Goal: Find contact information: Obtain details needed to contact an individual or organization

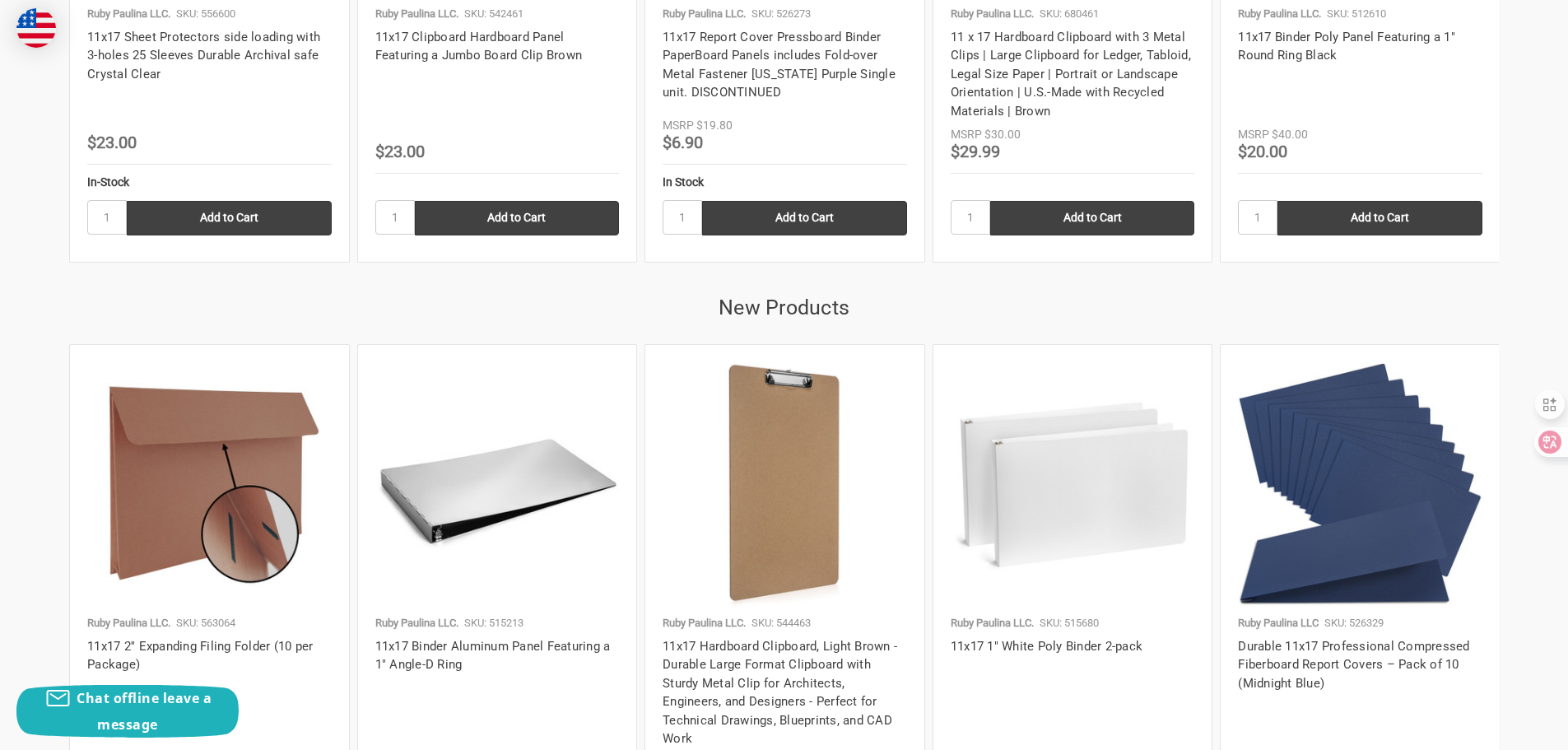
scroll to position [2351, 0]
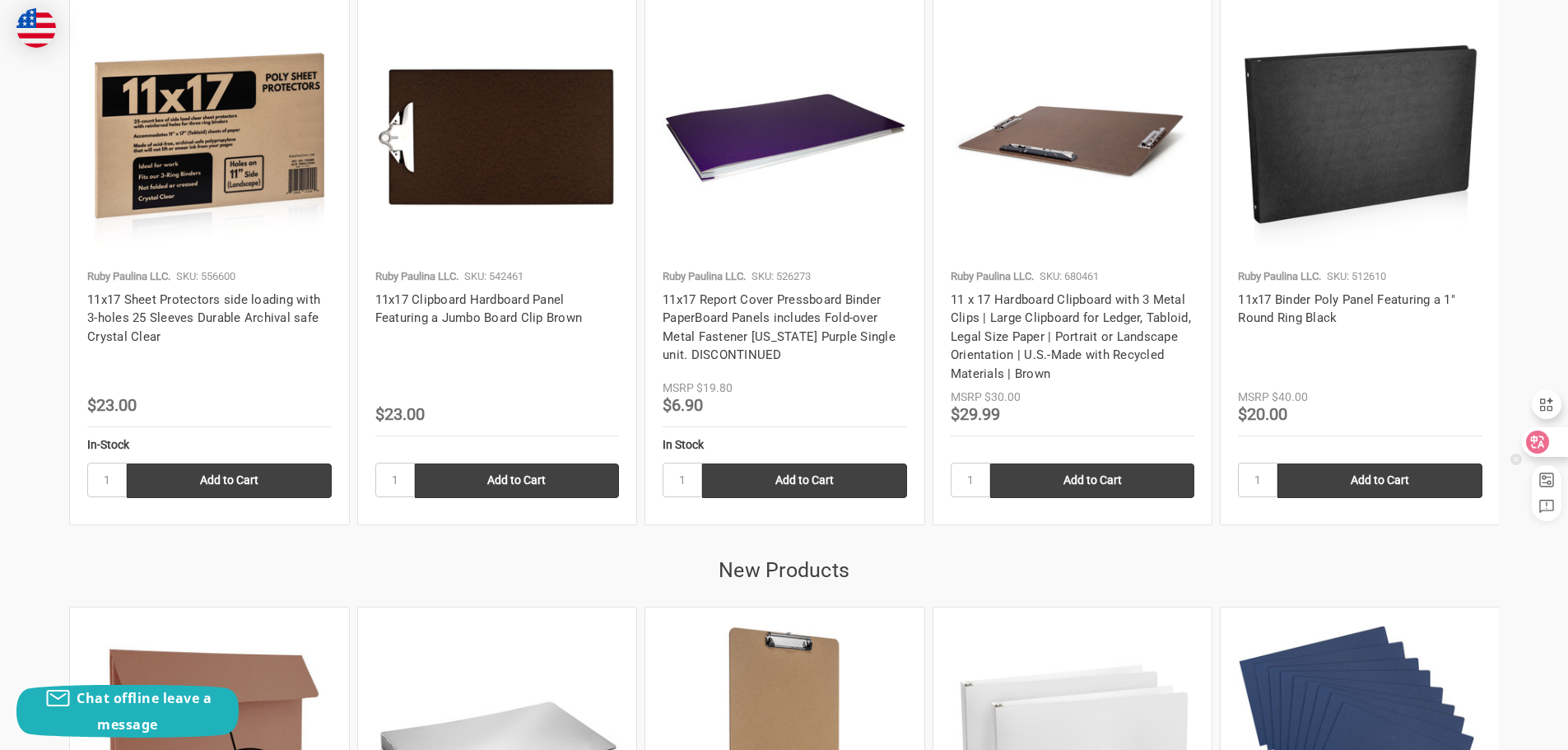
click at [1543, 442] on icon at bounding box center [1539, 441] width 14 height 13
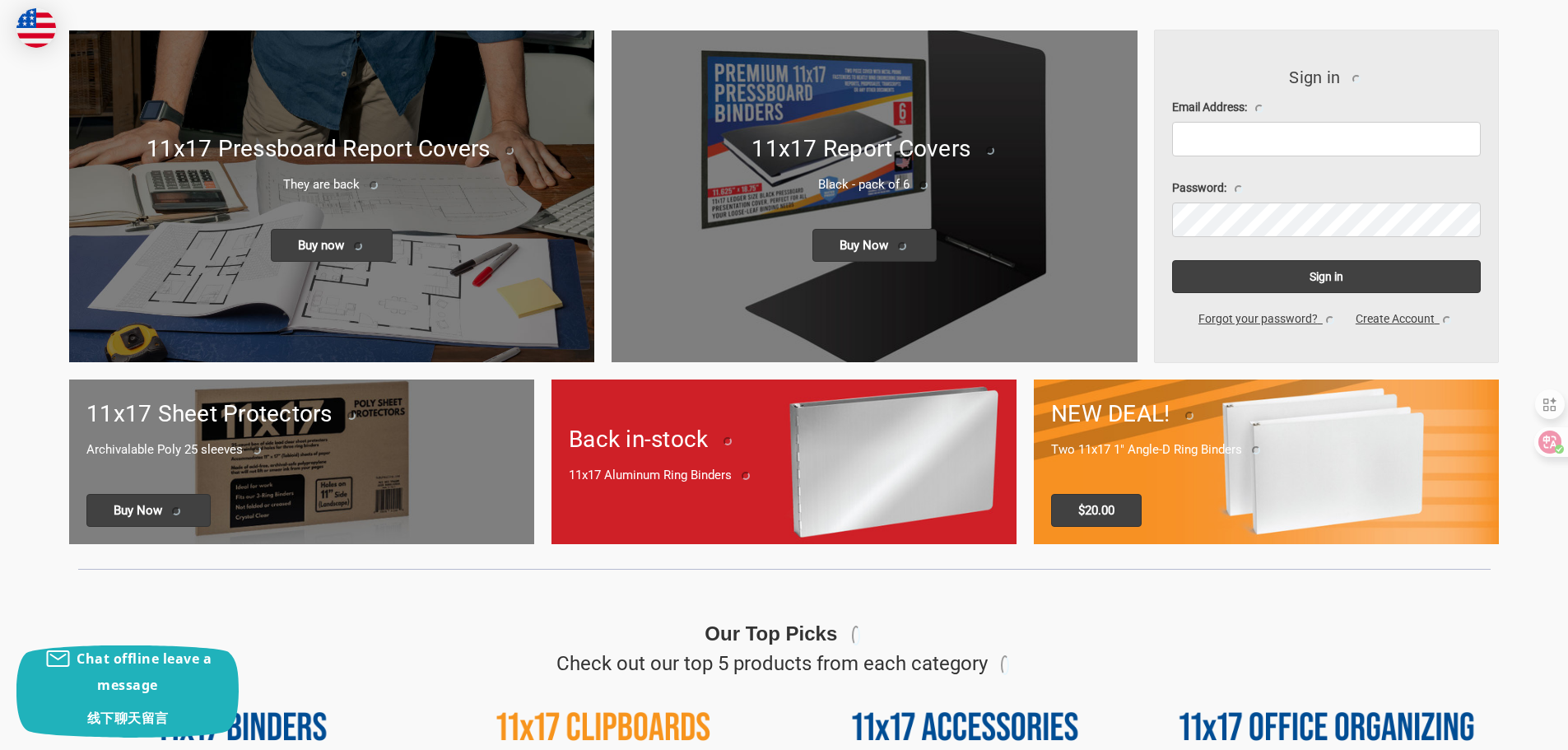
scroll to position [0, 0]
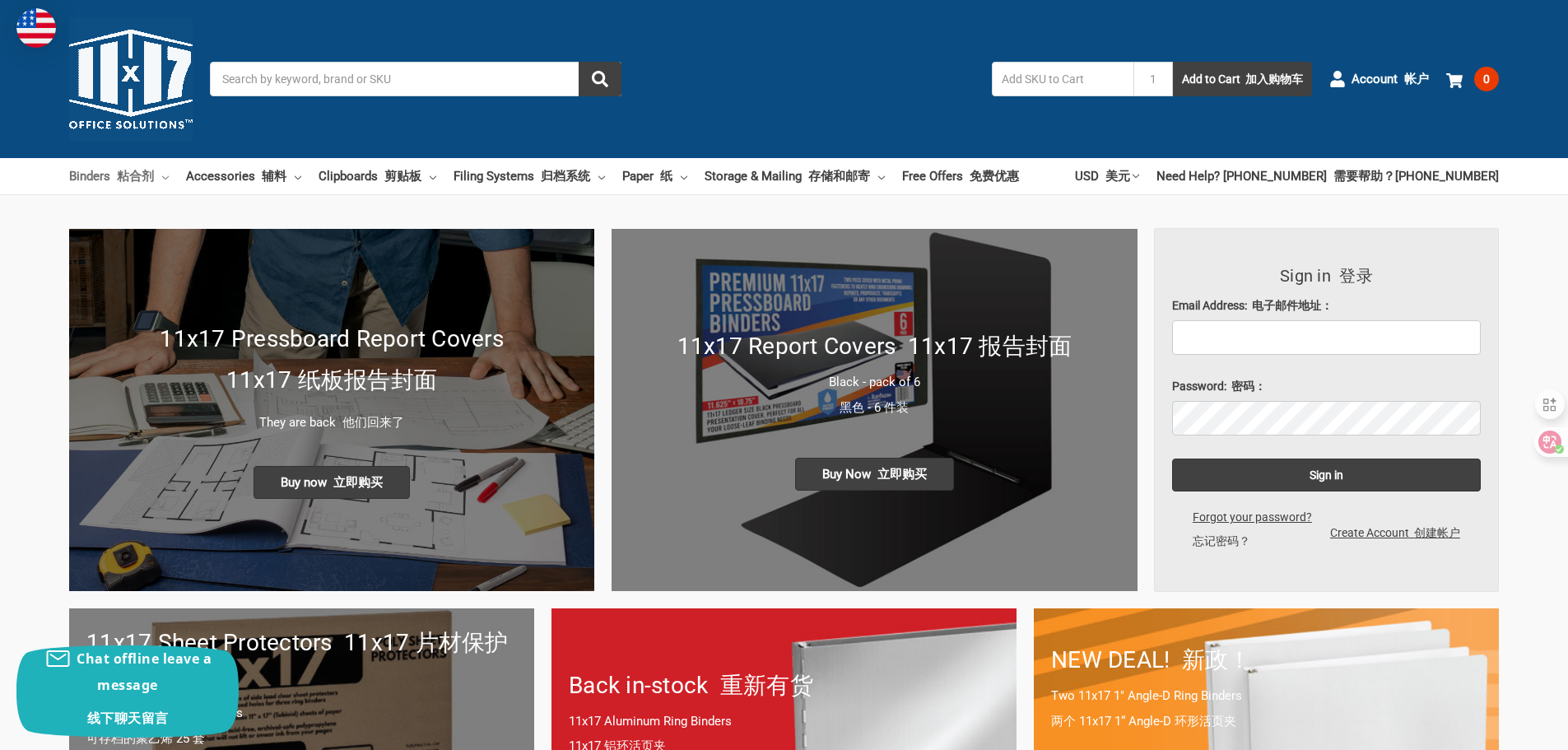
click at [159, 179] on link "Binders 粘合剂" at bounding box center [119, 176] width 100 height 36
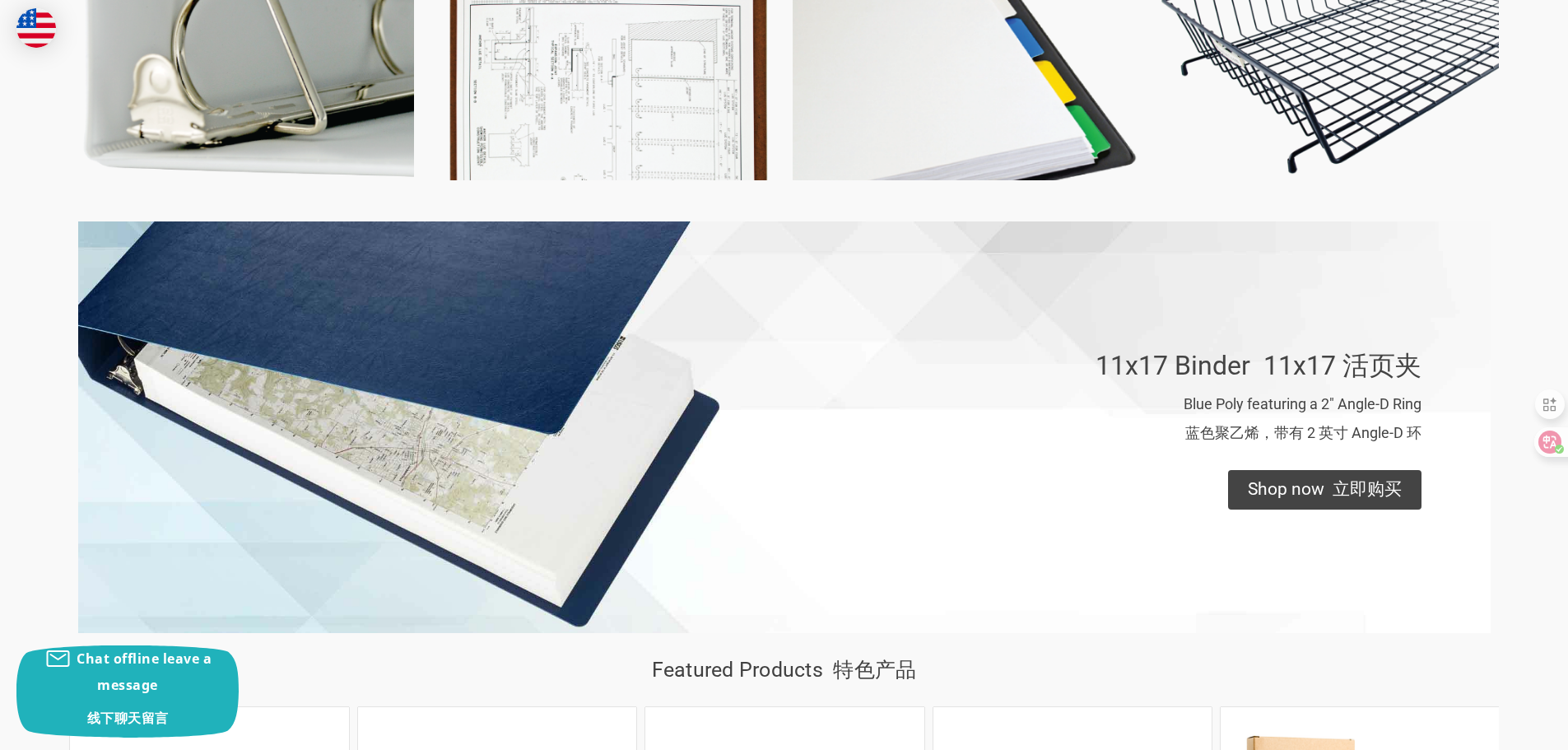
scroll to position [961, 0]
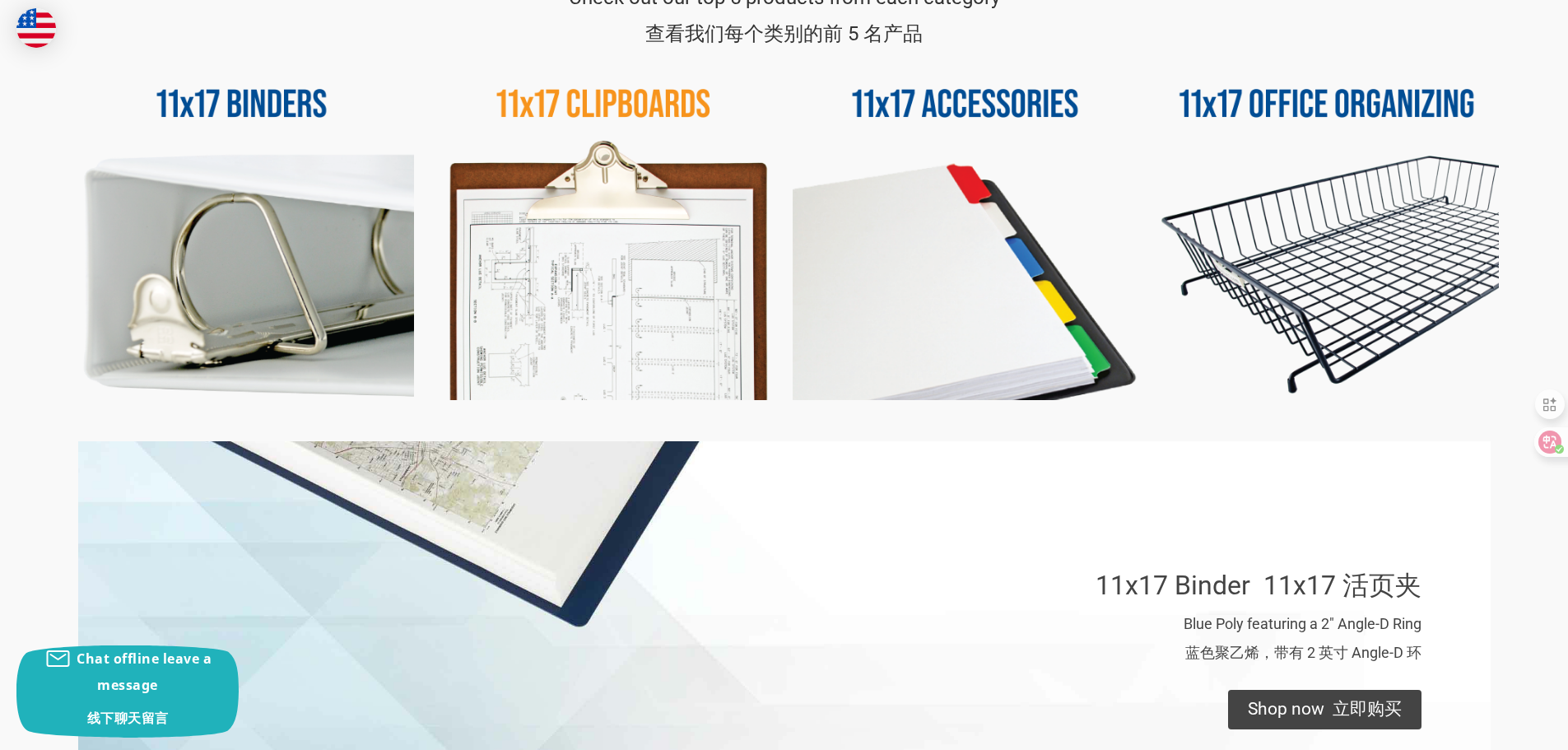
click at [269, 251] on img at bounding box center [242, 228] width 345 height 345
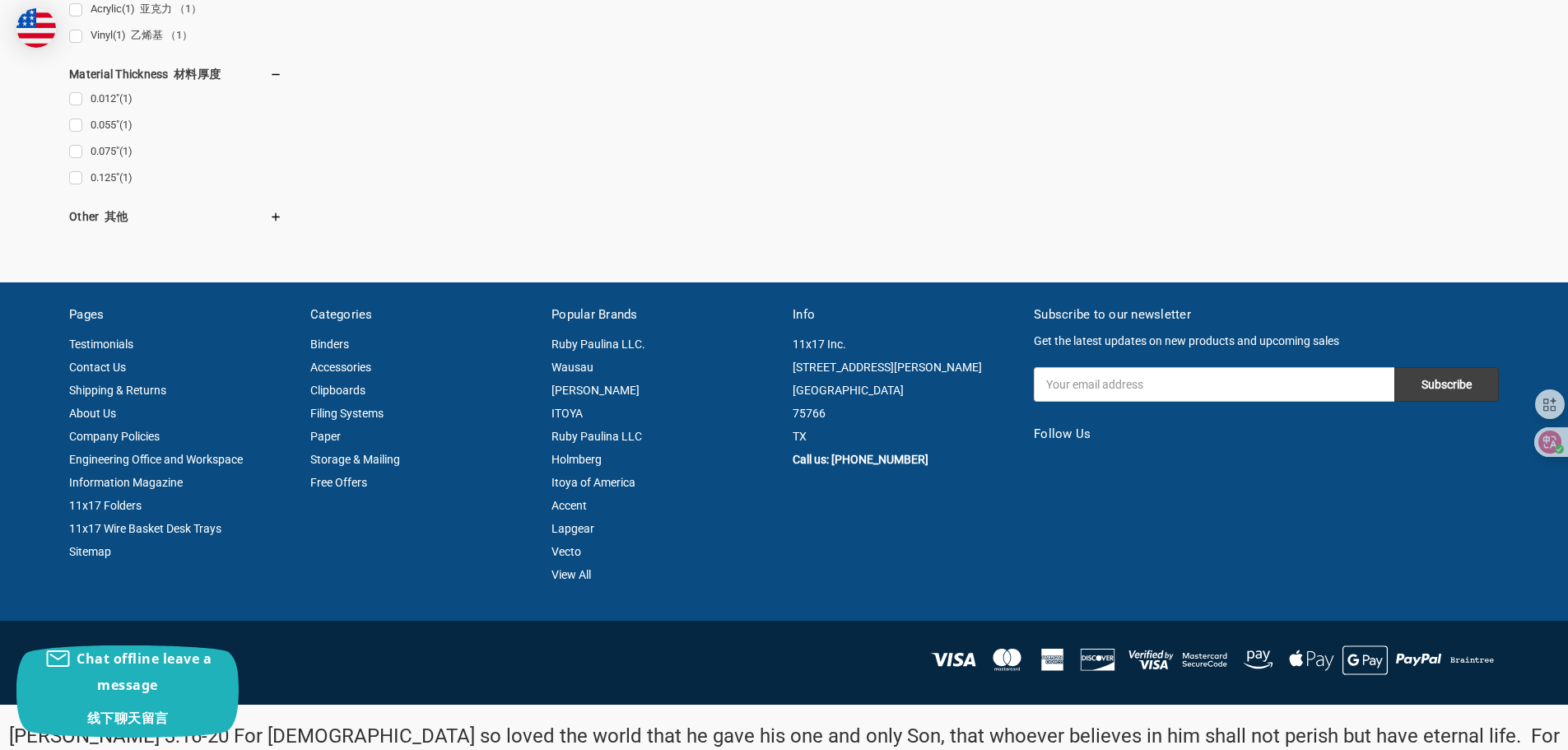
scroll to position [1769, 0]
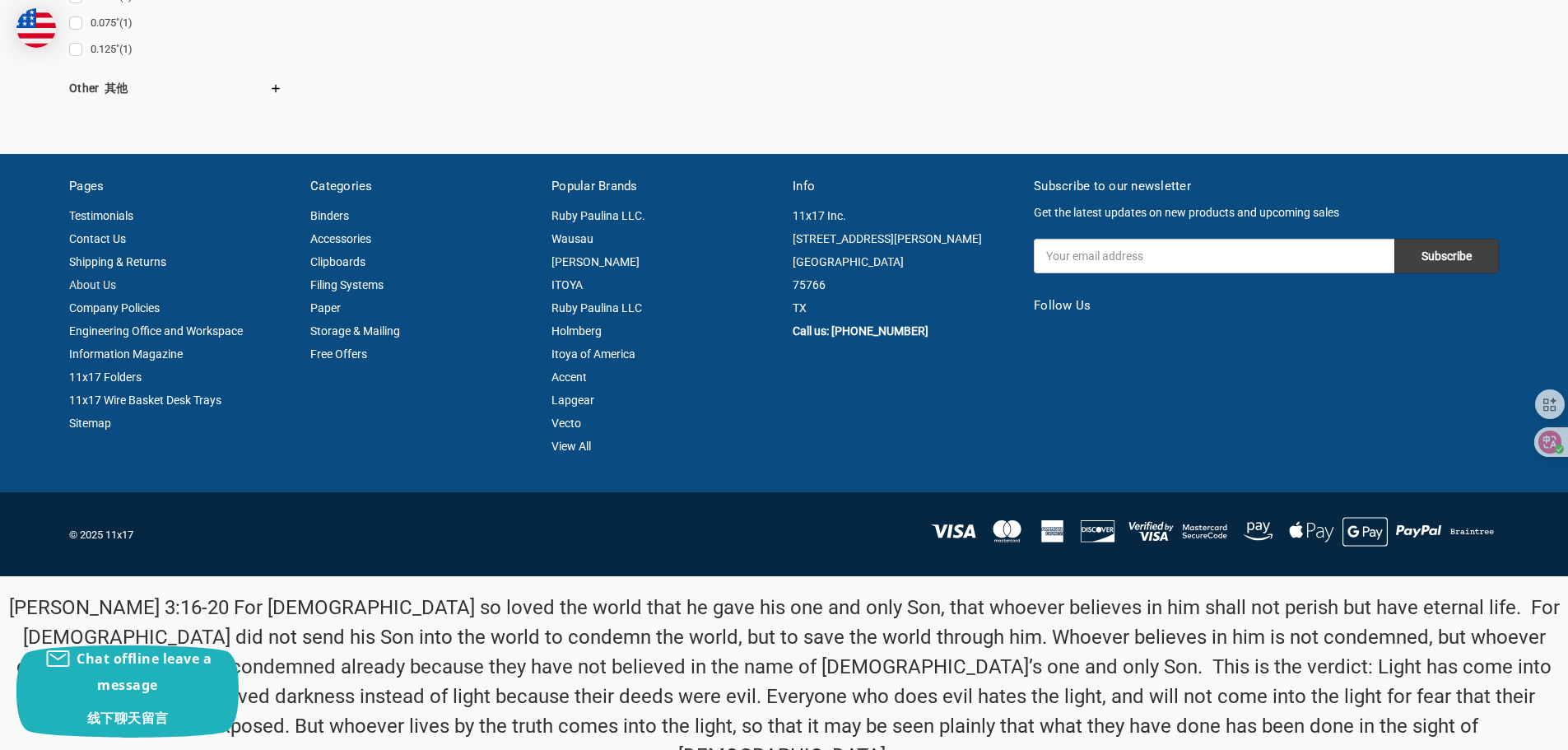
click at [108, 291] on link "About Us" at bounding box center [93, 284] width 47 height 13
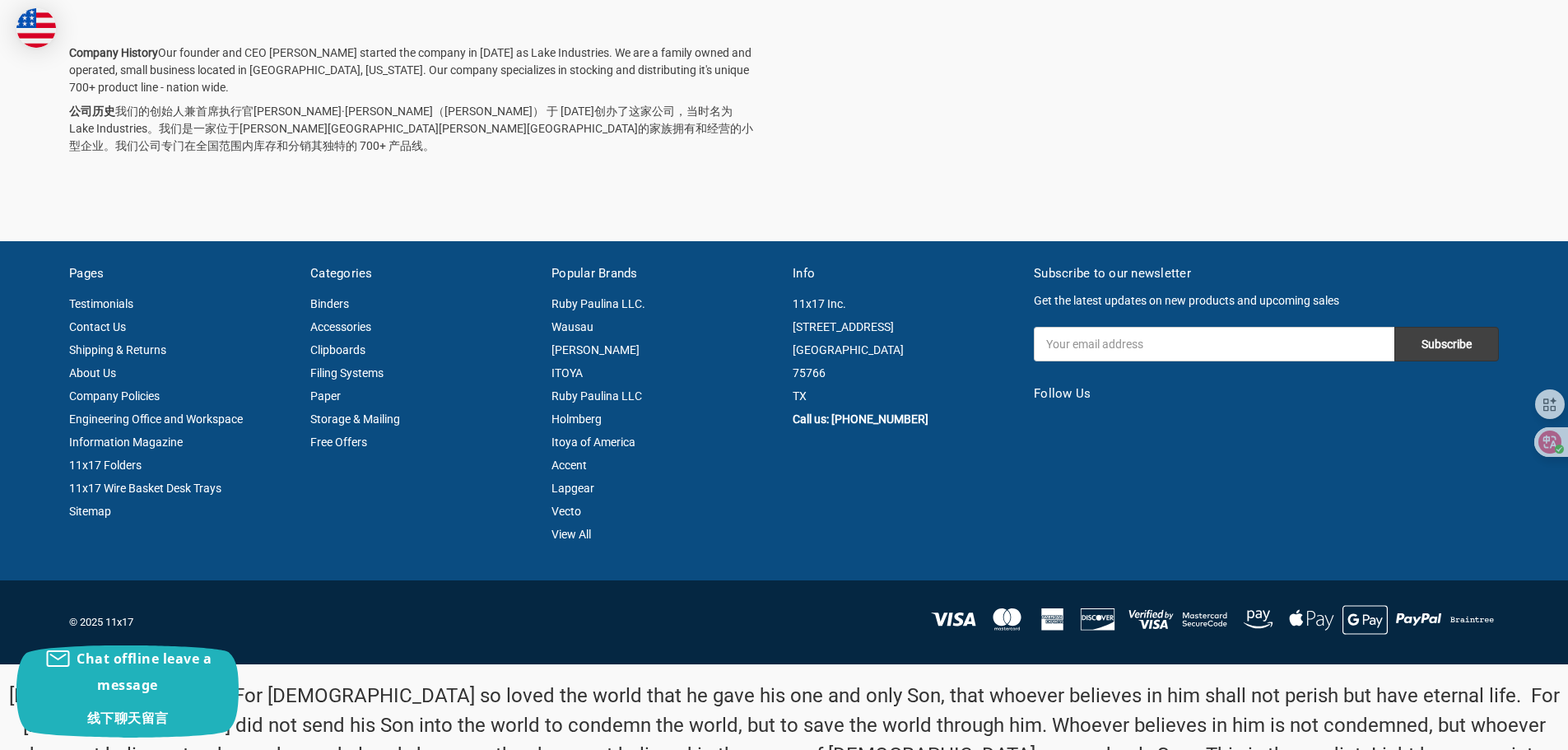
scroll to position [451, 0]
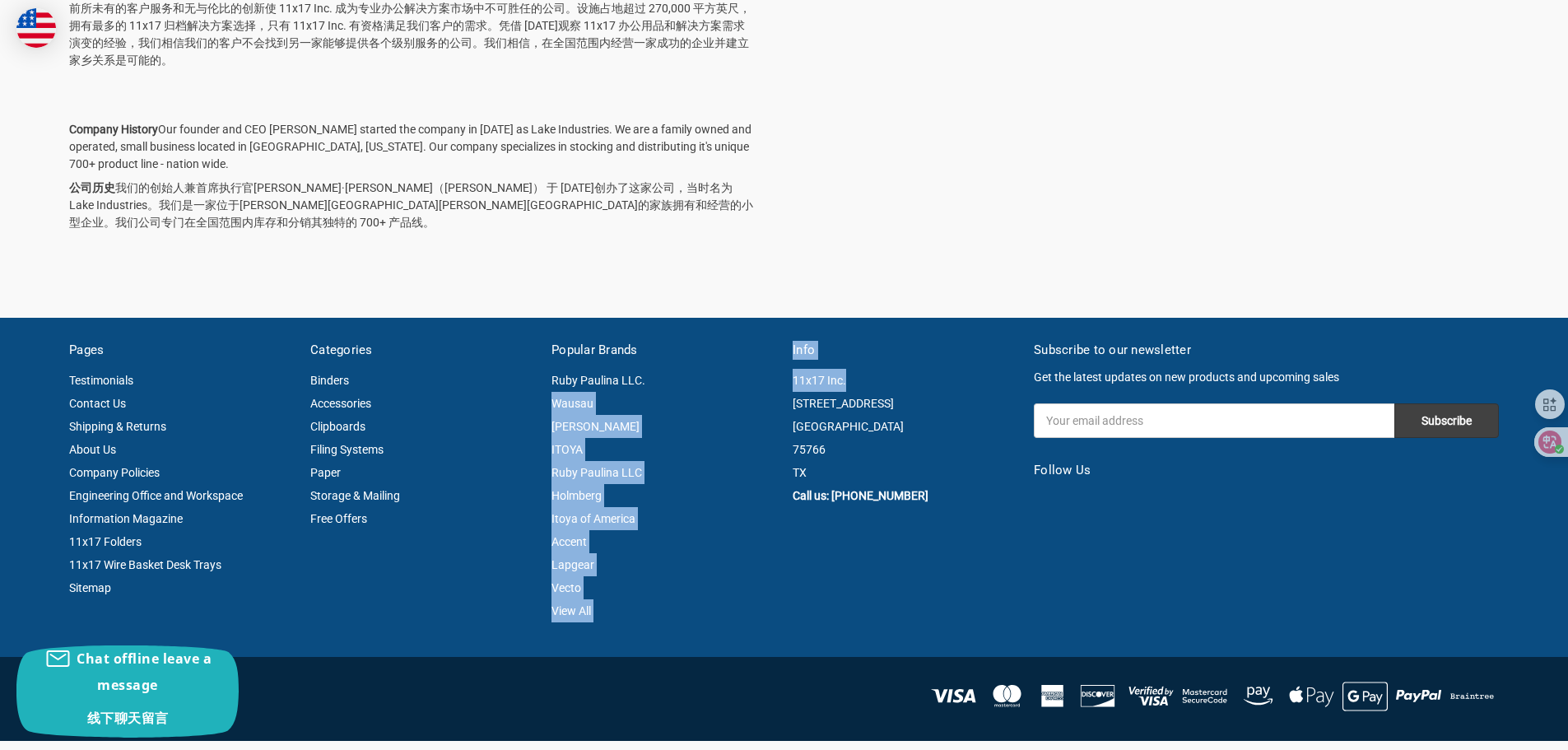
drag, startPoint x: 865, startPoint y: 359, endPoint x: 779, endPoint y: 356, distance: 86.1
click at [779, 356] on section "Pages Testimonials Contact Us Shipping & Returns About Us Company Policies Engi…" at bounding box center [784, 499] width 1448 height 316
click at [865, 349] on article "Info 11x17 Inc. 2034 North Jackson Street Jacksonville 75766 TX Call us: (903) …" at bounding box center [905, 481] width 241 height 281
click at [856, 369] on address "11x17 Inc. 2034 North Jackson Street Jacksonville 75766 TX" at bounding box center [905, 427] width 224 height 115
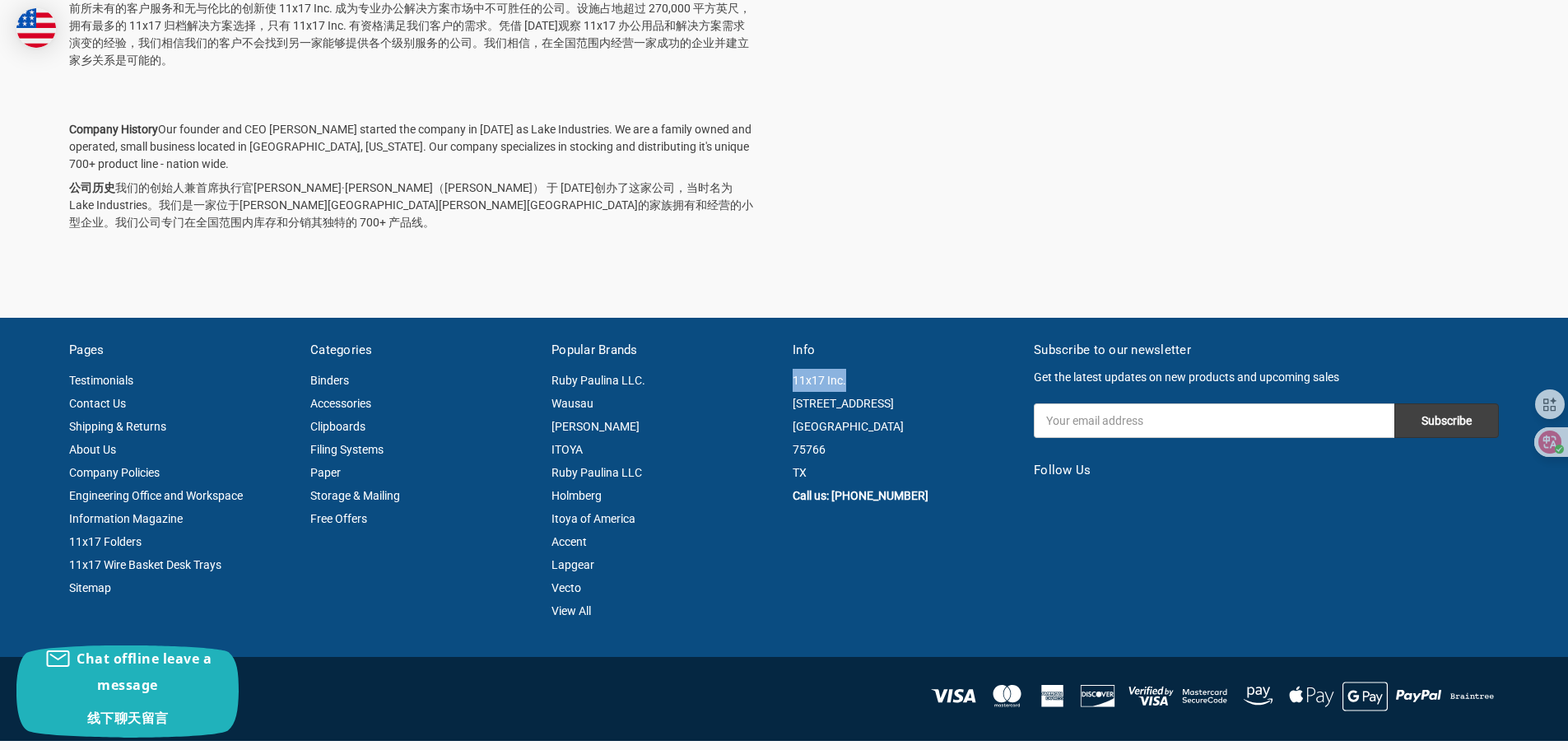
drag, startPoint x: 856, startPoint y: 363, endPoint x: 789, endPoint y: 361, distance: 67.0
click at [789, 361] on article "Info 11x17 Inc. 2034 North Jackson Street Jacksonville 75766 TX Call us: (903) …" at bounding box center [905, 481] width 241 height 281
copy address "11x17 Inc."
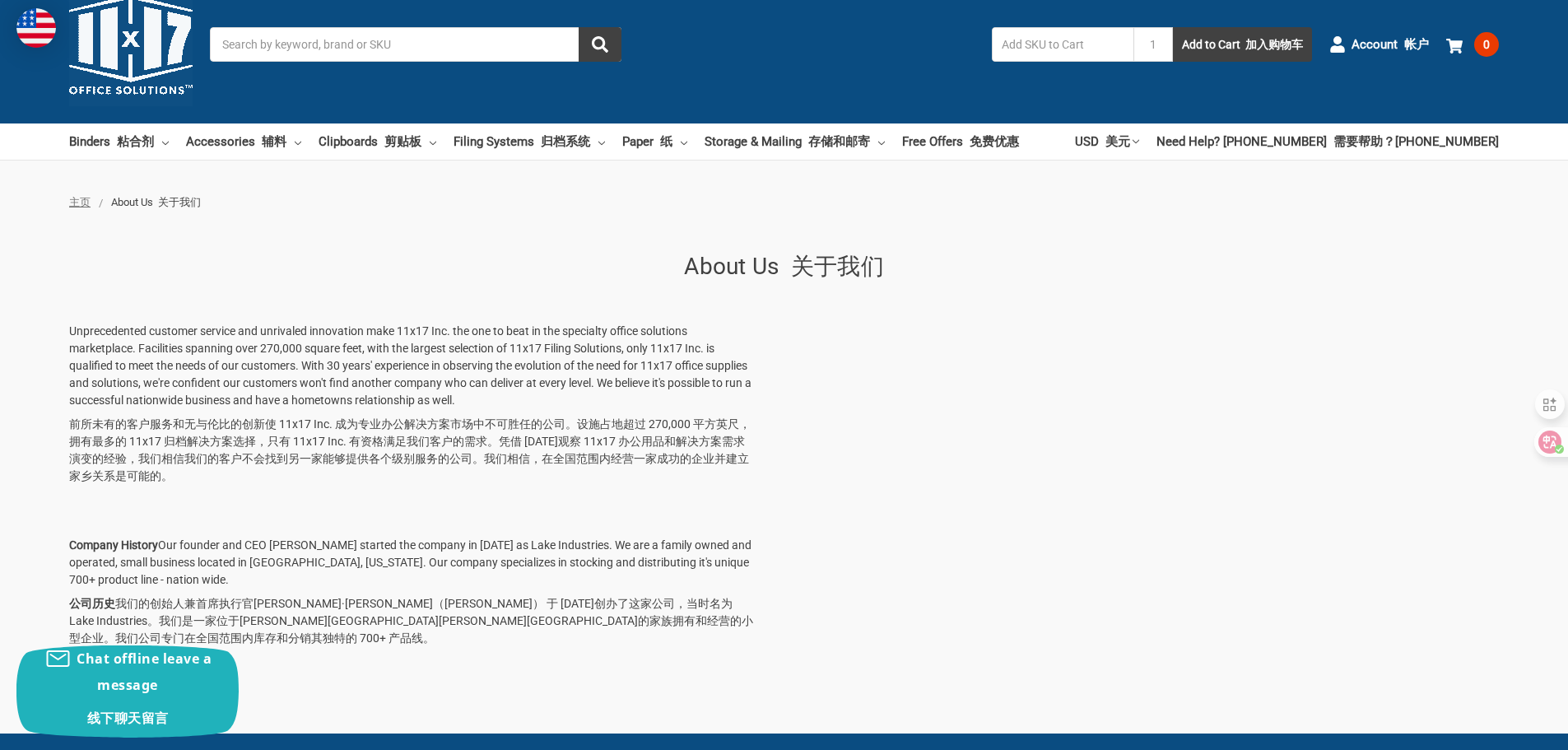
scroll to position [0, 0]
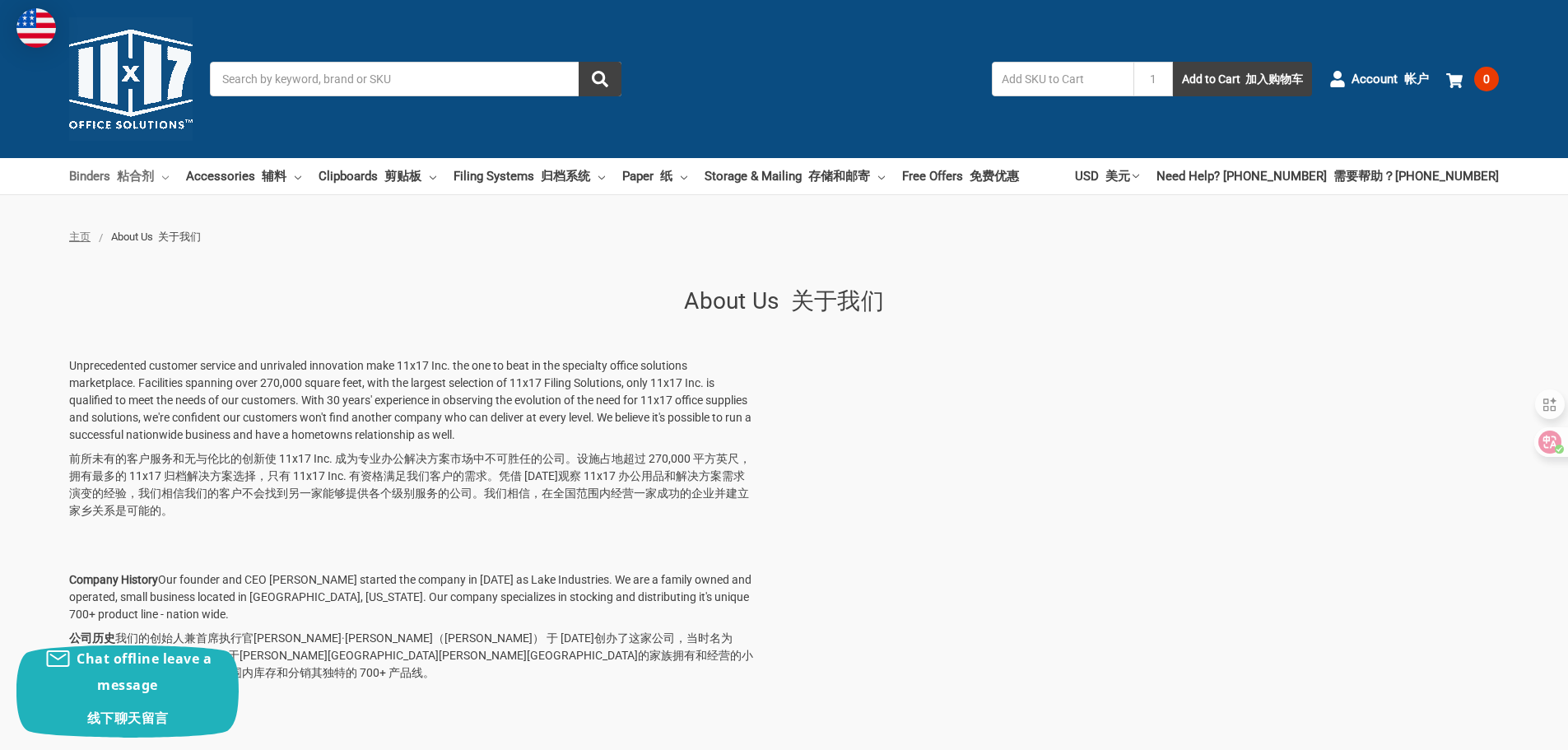
click at [160, 173] on link "Binders 粘合剂" at bounding box center [119, 176] width 100 height 36
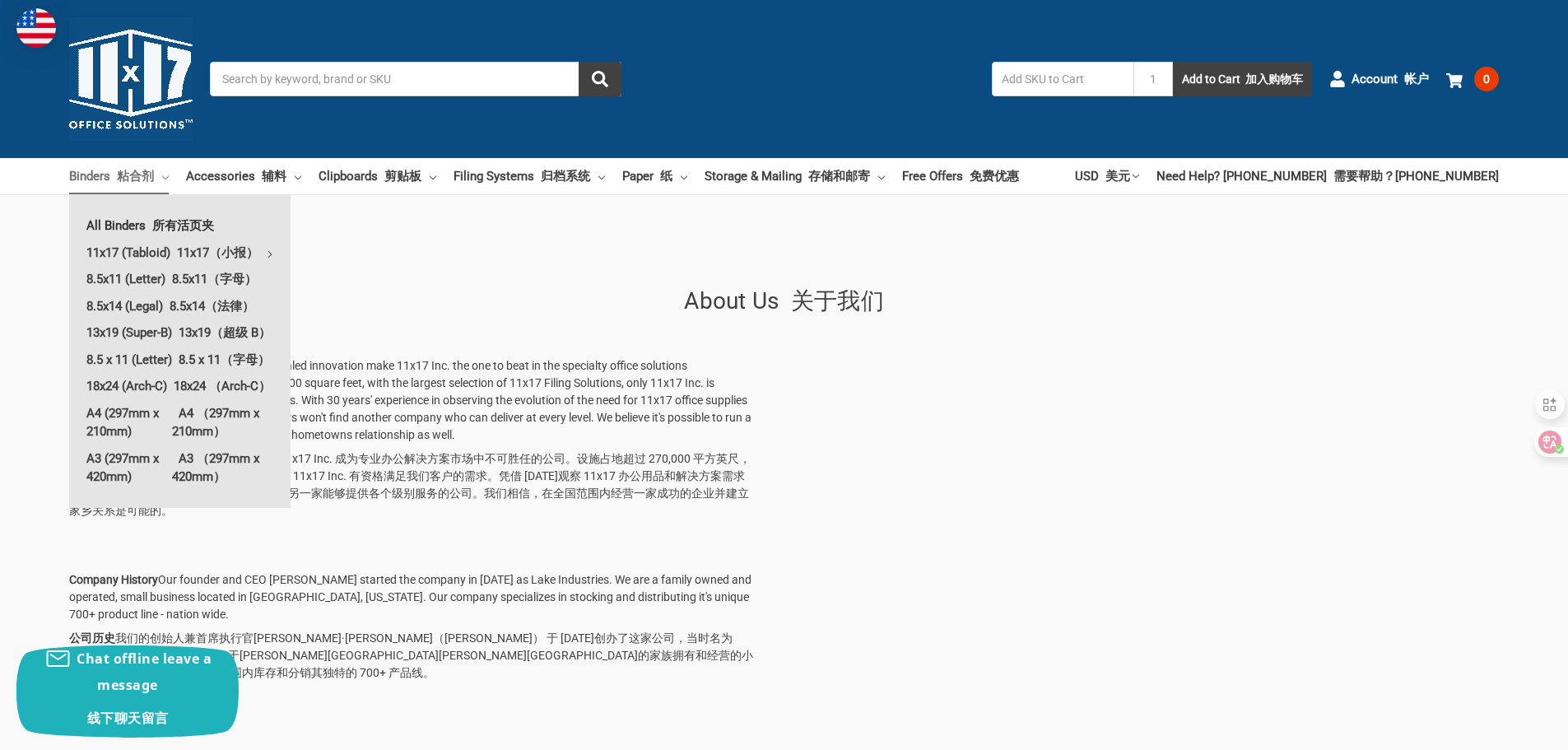
click at [167, 221] on font "所有活页夹" at bounding box center [183, 225] width 62 height 15
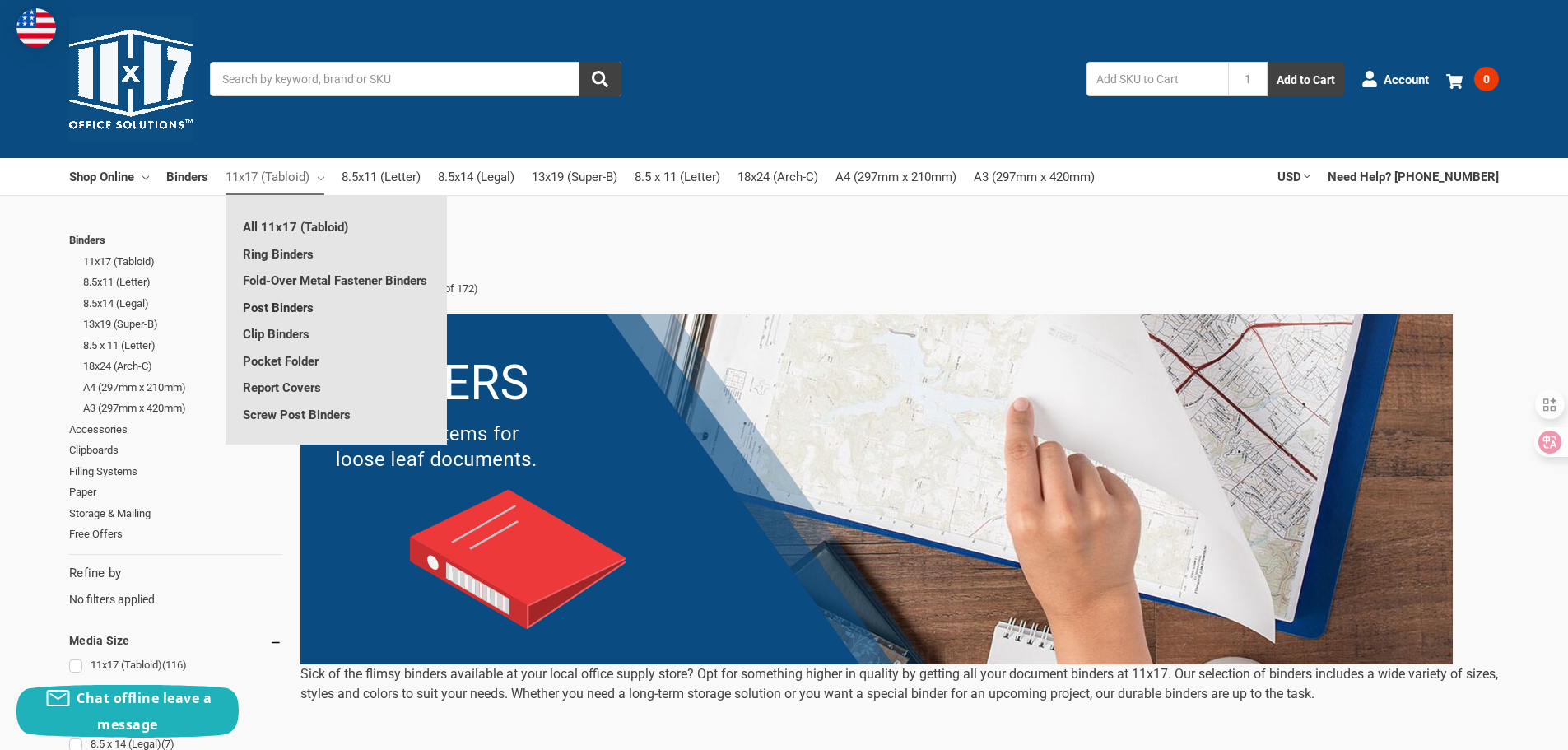
click at [315, 311] on link "Post Binders" at bounding box center [336, 307] width 222 height 26
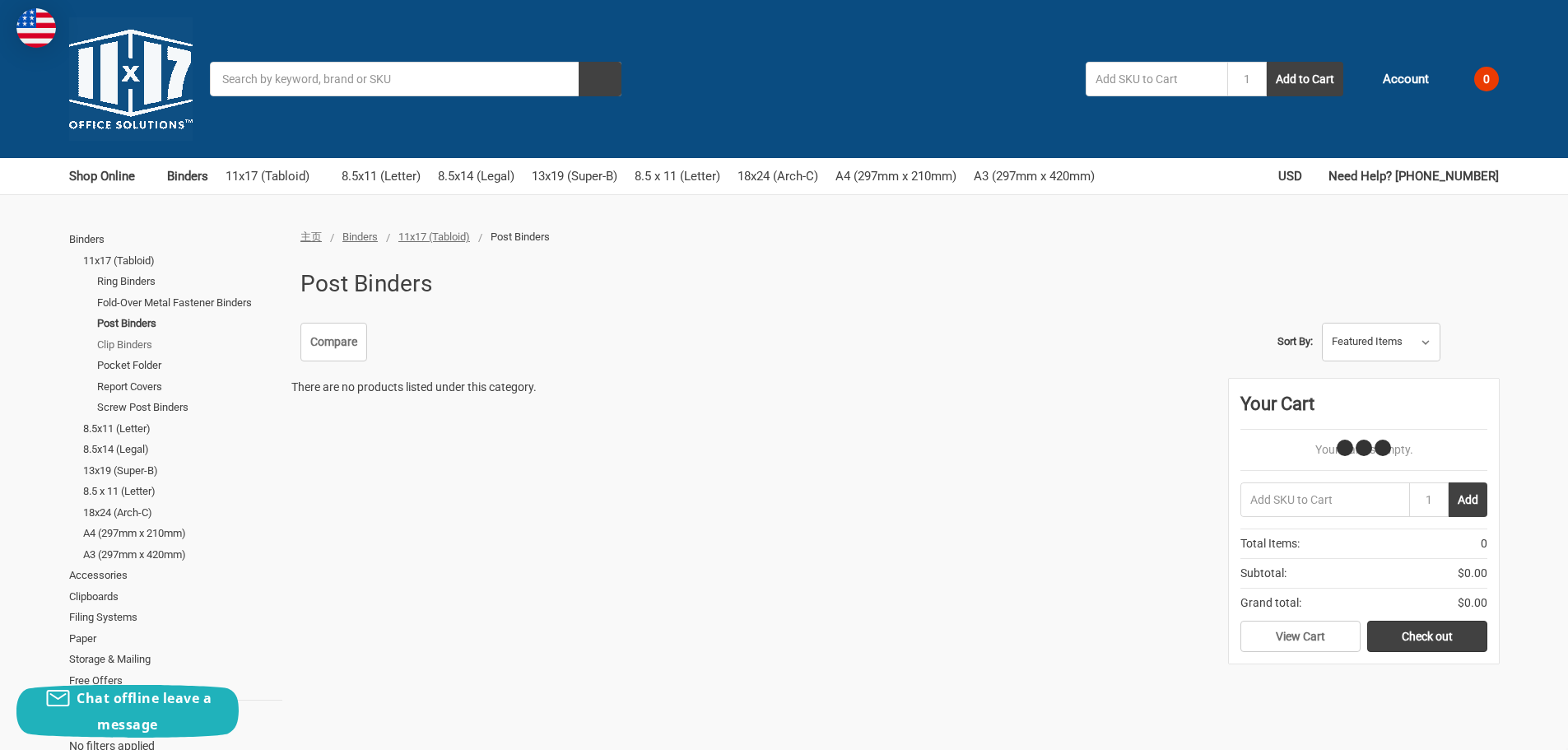
click at [149, 349] on link "Clip Binders" at bounding box center [190, 345] width 185 height 22
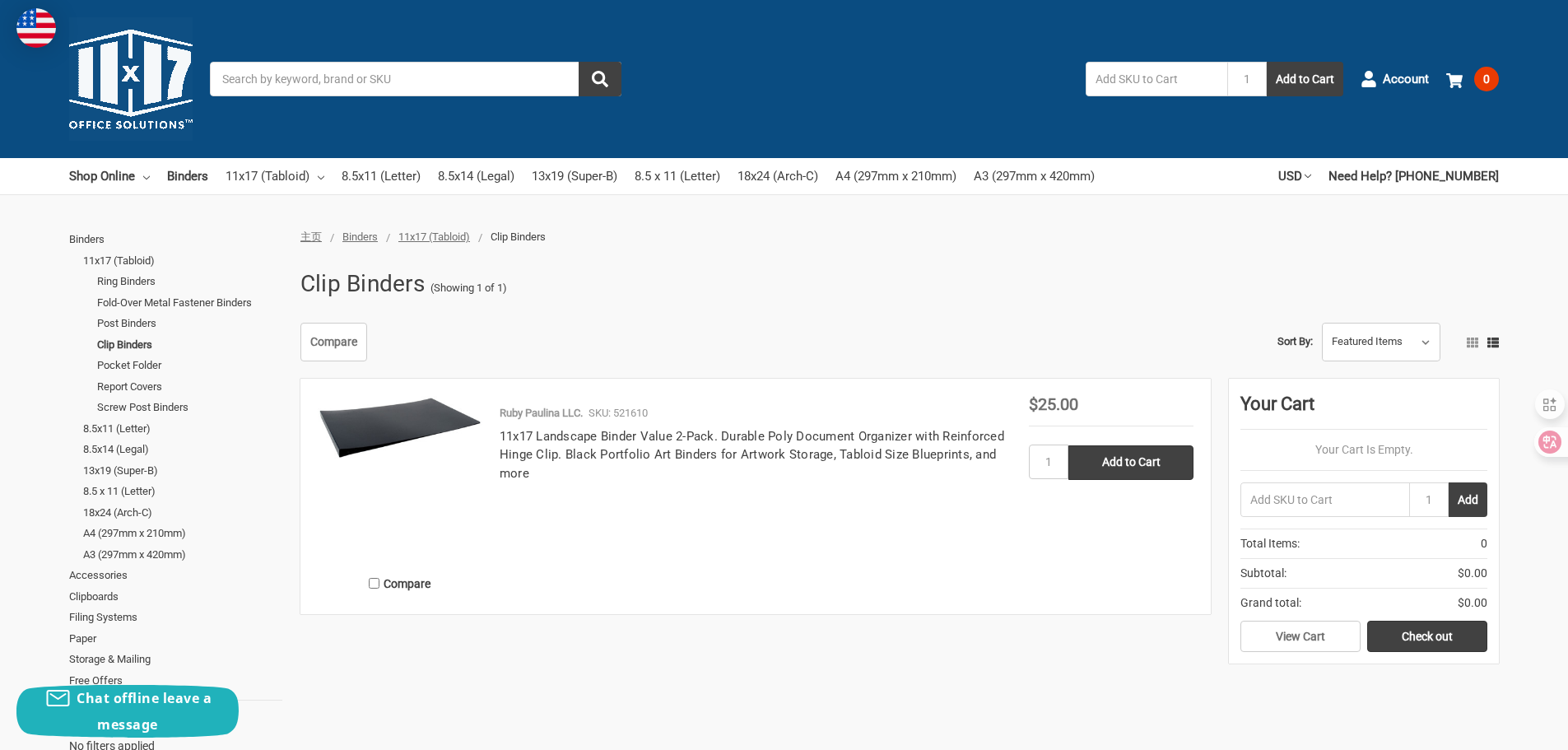
click at [146, 95] on img at bounding box center [131, 79] width 123 height 123
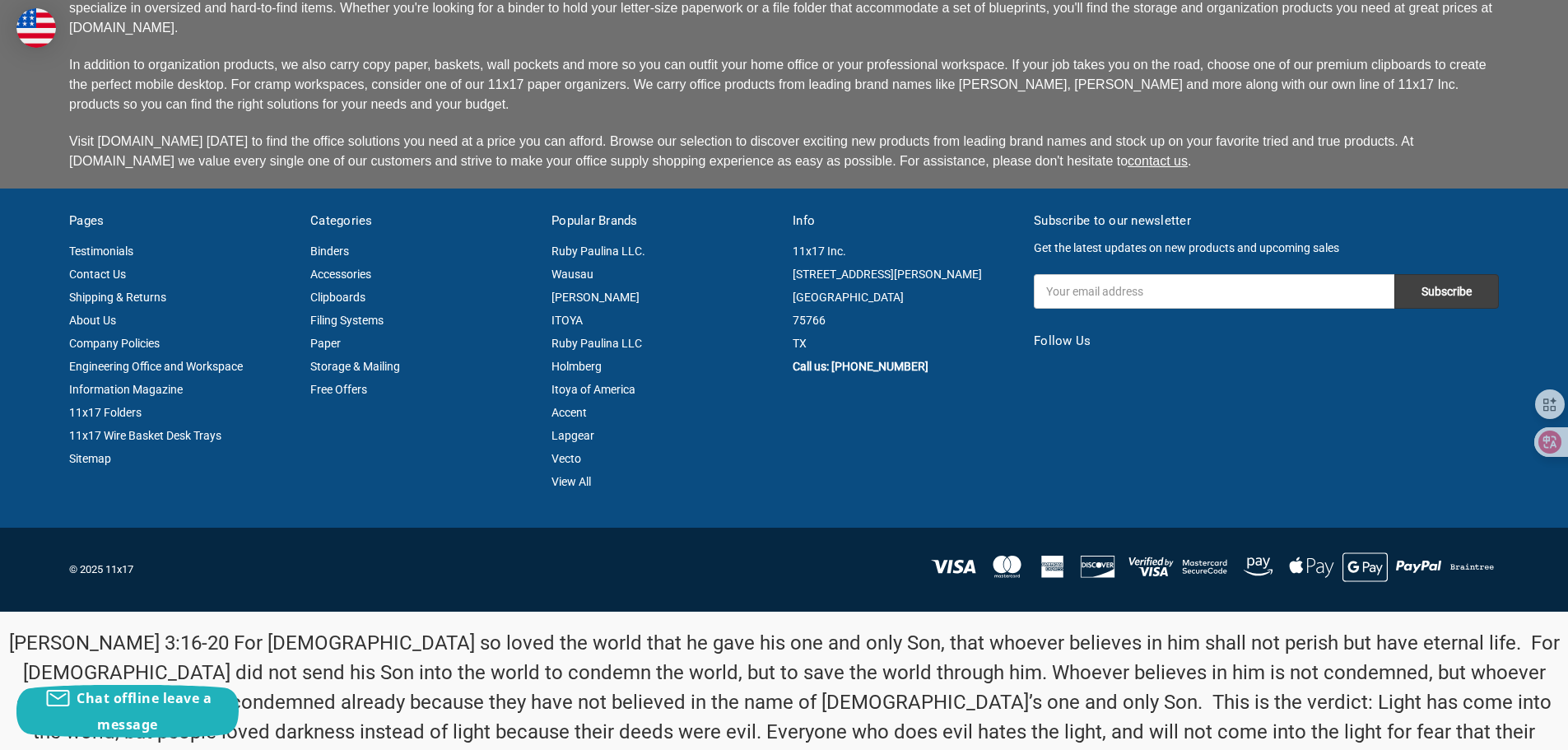
scroll to position [4272, 0]
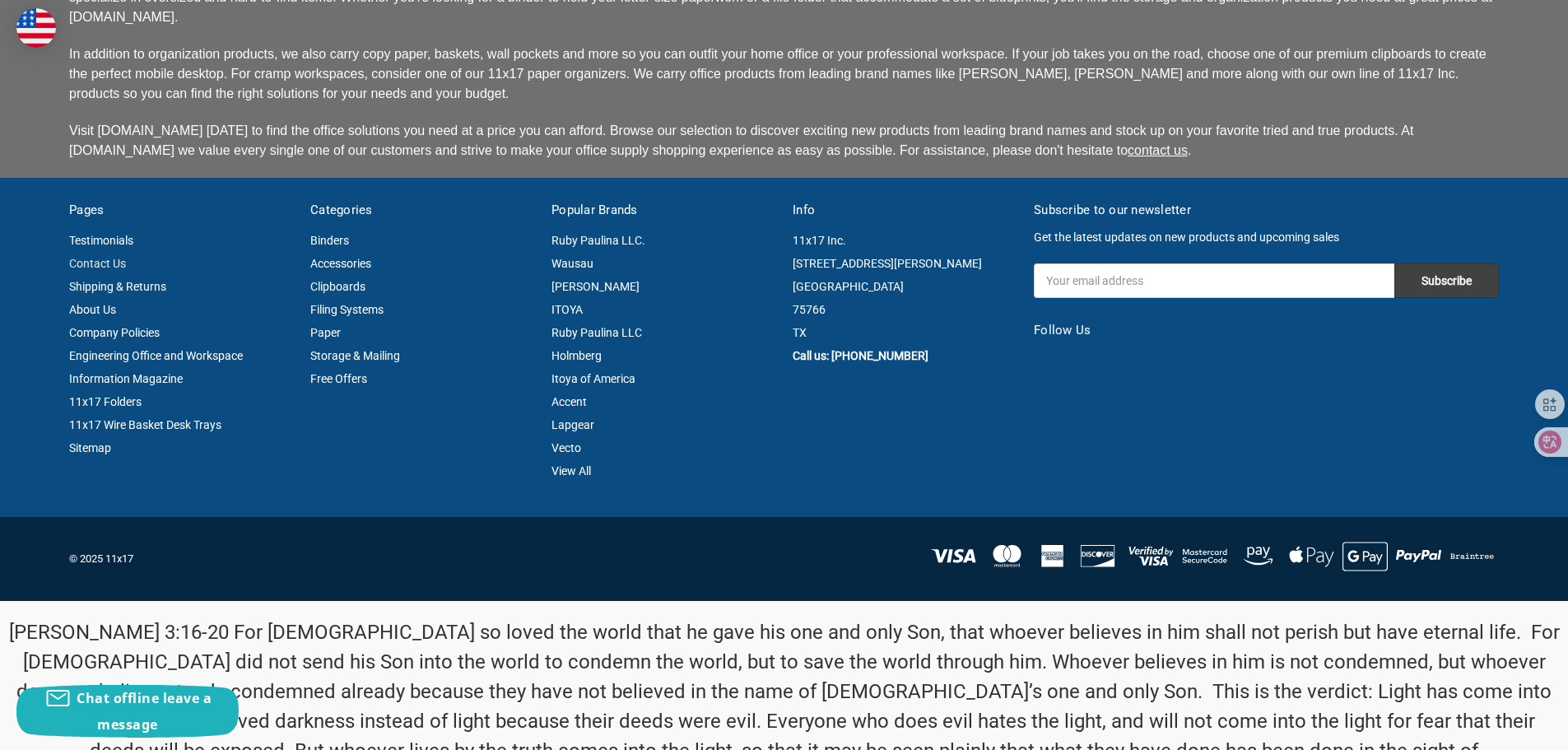
click at [108, 257] on link "Contact Us" at bounding box center [98, 263] width 57 height 13
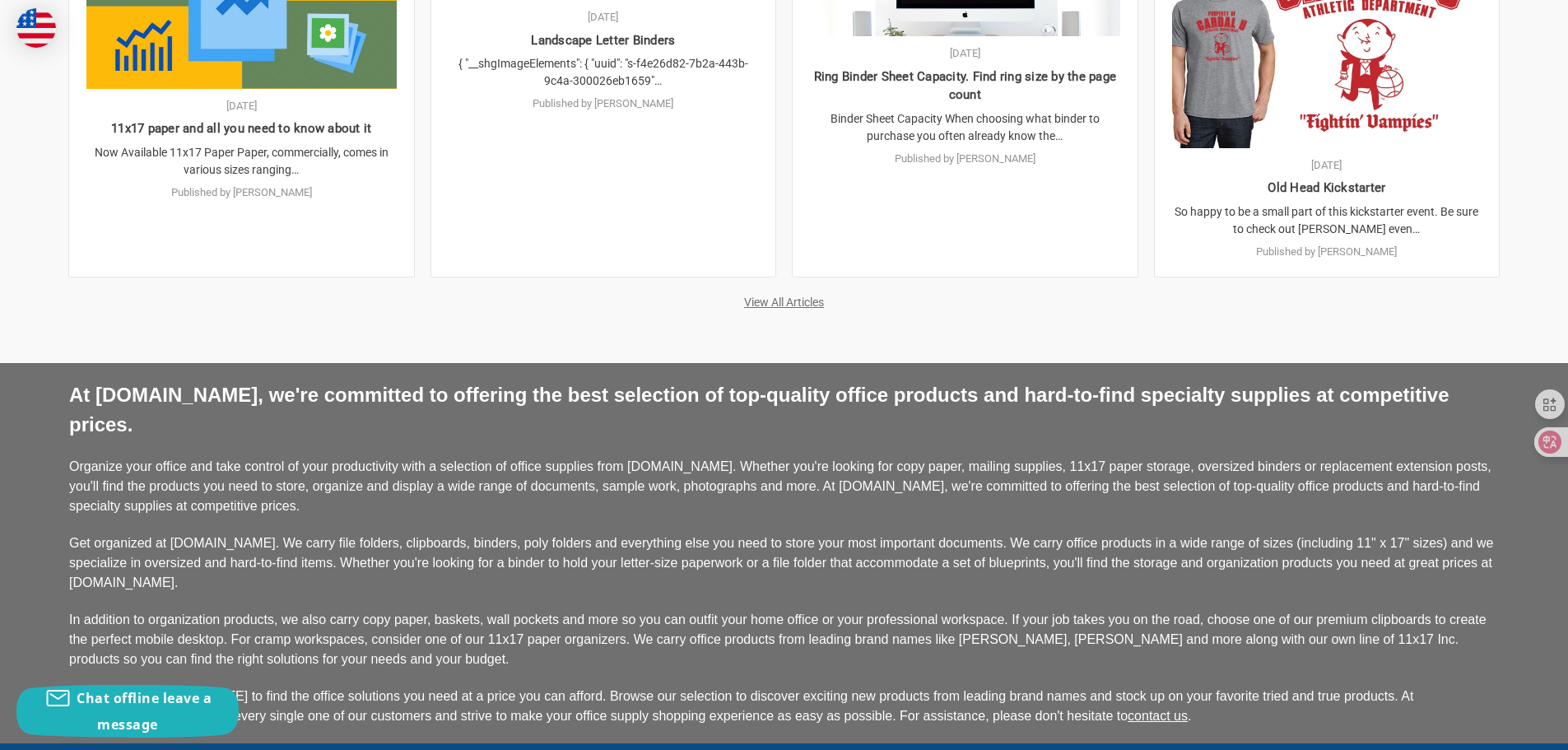
scroll to position [4118, 0]
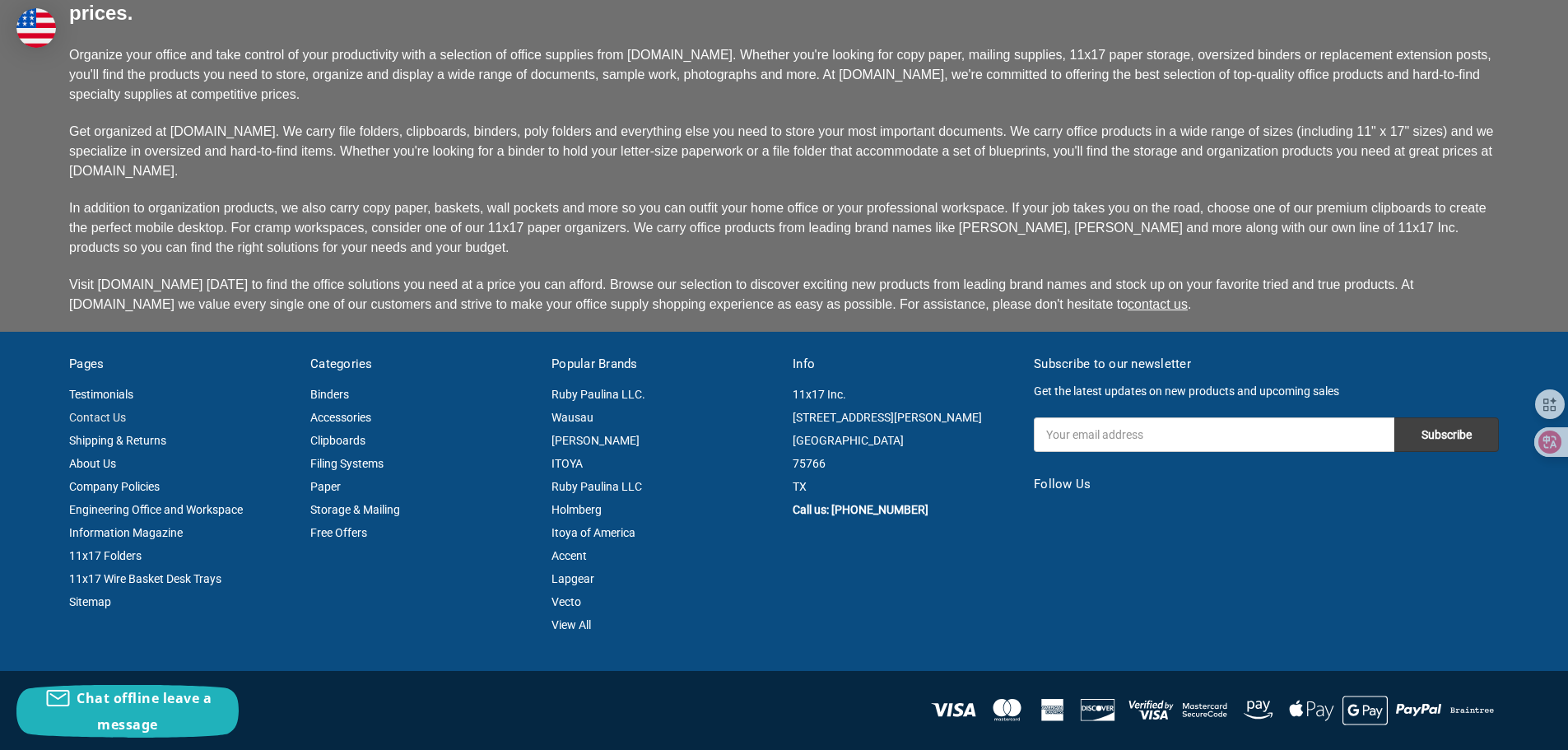
click at [120, 411] on link "Contact Us" at bounding box center [98, 417] width 57 height 13
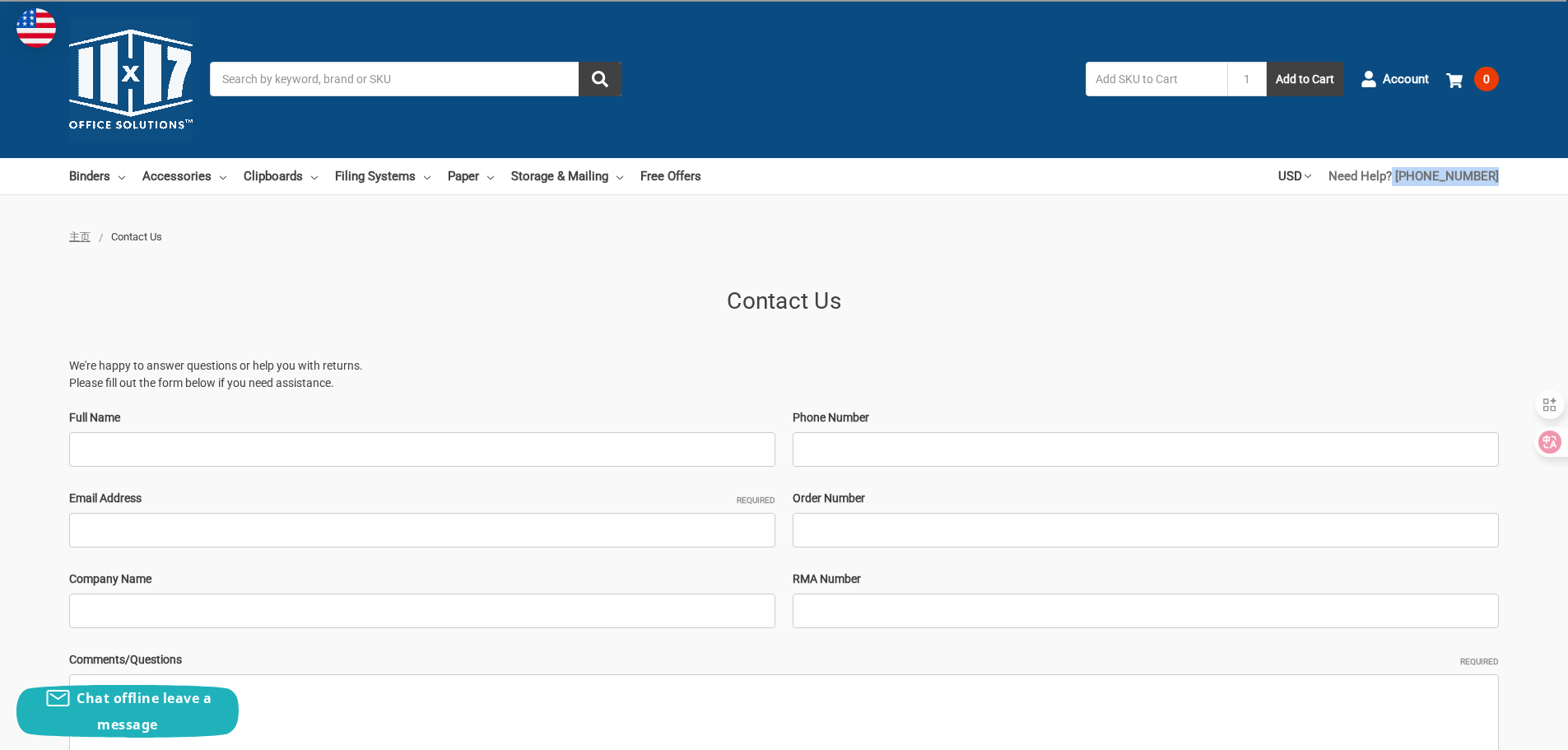
drag, startPoint x: 1507, startPoint y: 173, endPoint x: 1413, endPoint y: 189, distance: 95.4
click at [1413, 189] on div "Binders All Binders 11x17 (Tabloid) All 11x17 (Tabloid) Ring Binders Fold-Over …" at bounding box center [784, 176] width 1568 height 36
copy link "[PHONE_NUMBER]"
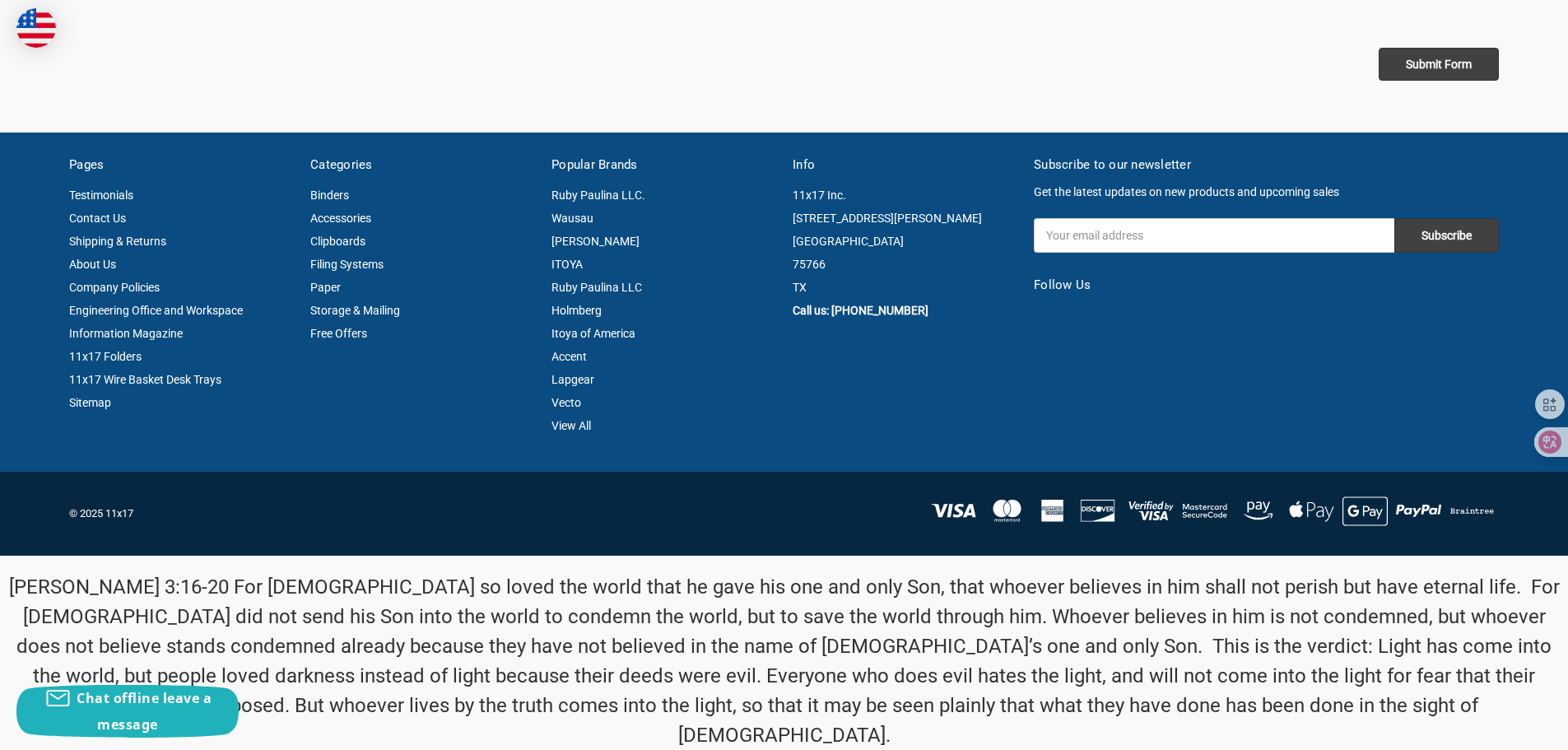
scroll to position [841, 0]
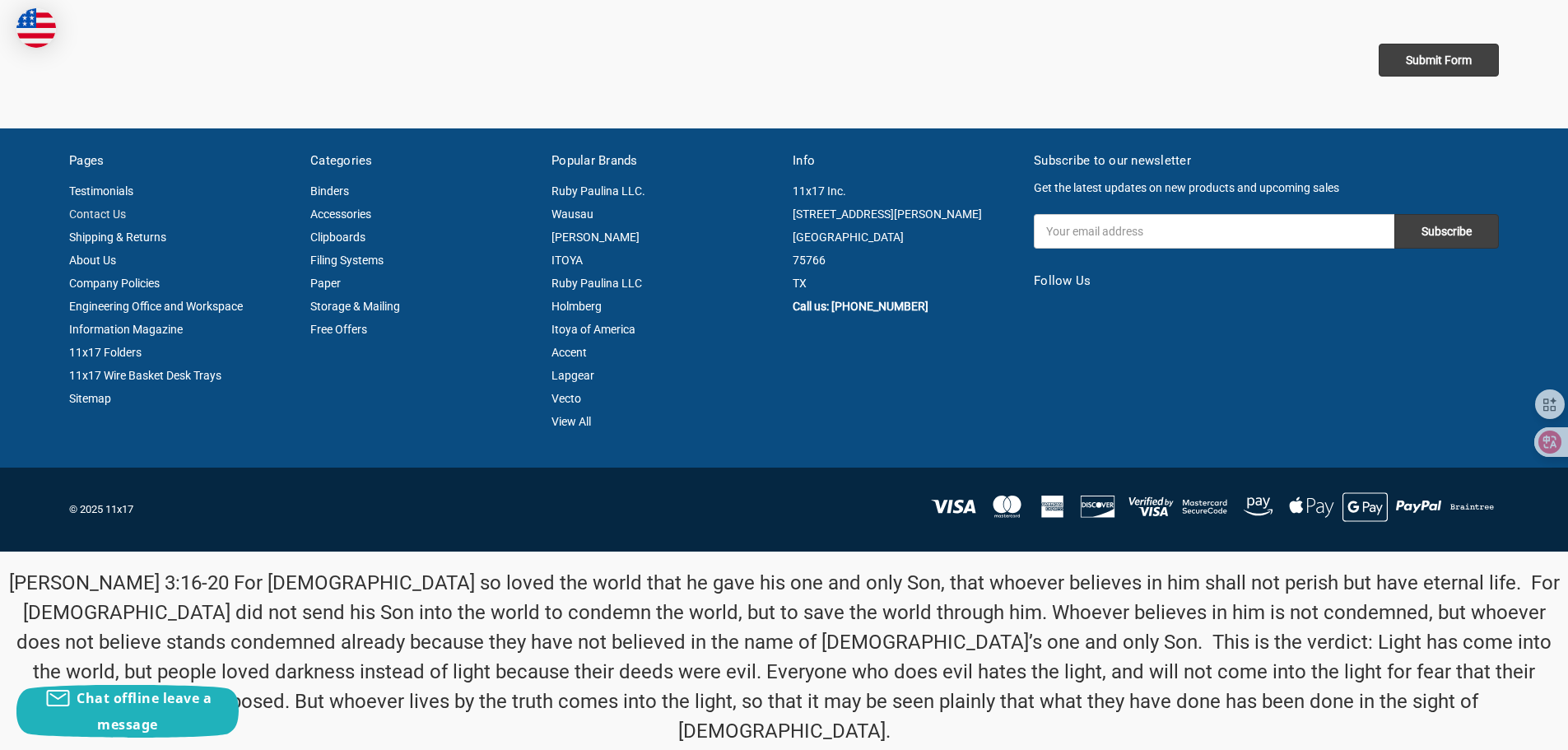
click at [107, 216] on link "Contact Us" at bounding box center [98, 213] width 57 height 13
